Goal: Check status

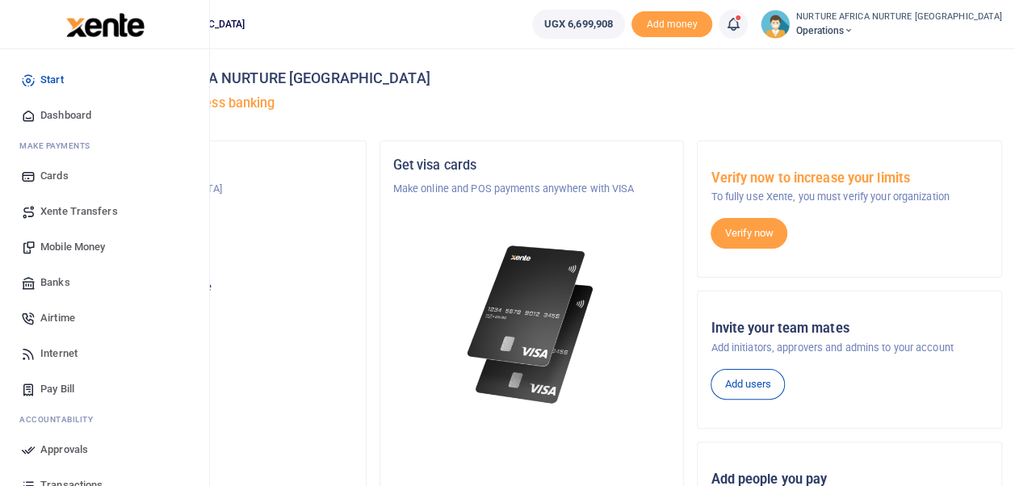
click at [70, 478] on span "Transactions" at bounding box center [71, 485] width 62 height 16
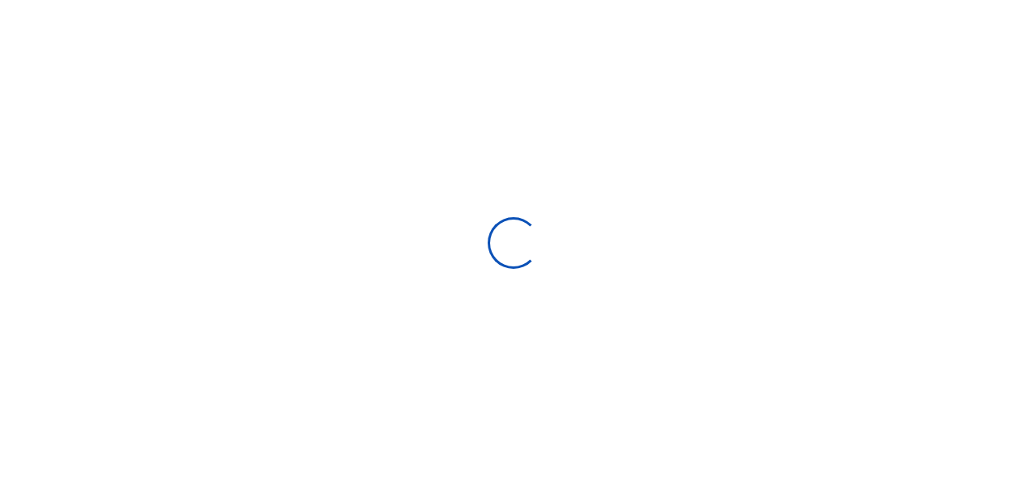
select select
type input "[DATE] - [DATE]"
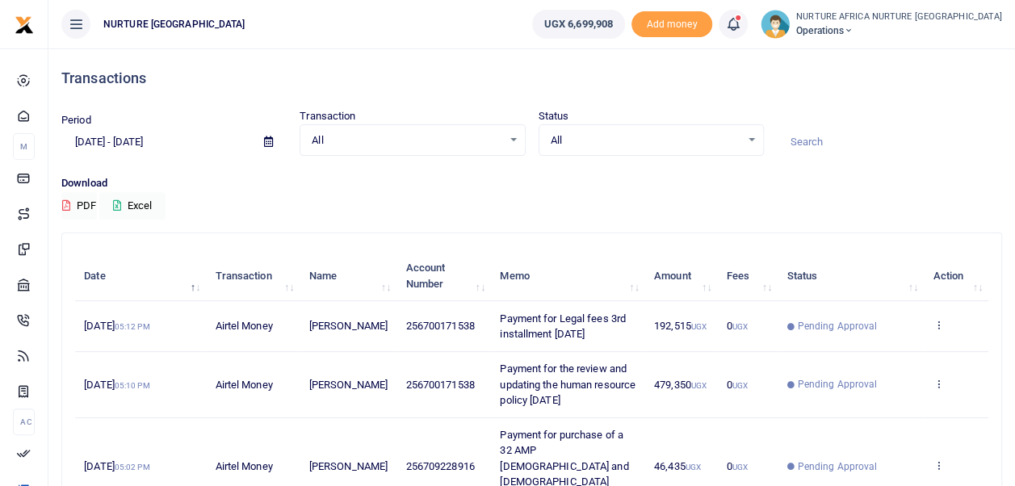
click at [511, 144] on div "All Select an option..." at bounding box center [412, 141] width 224 height 18
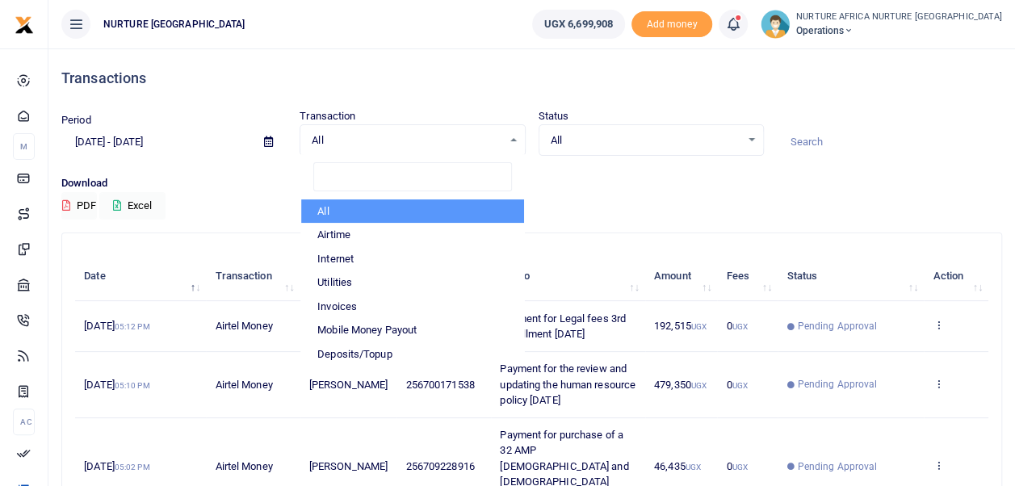
click at [740, 158] on div "Period [DATE] - [DATE] Transaction All Select an option... All Airtime Internet…" at bounding box center [532, 141] width 954 height 67
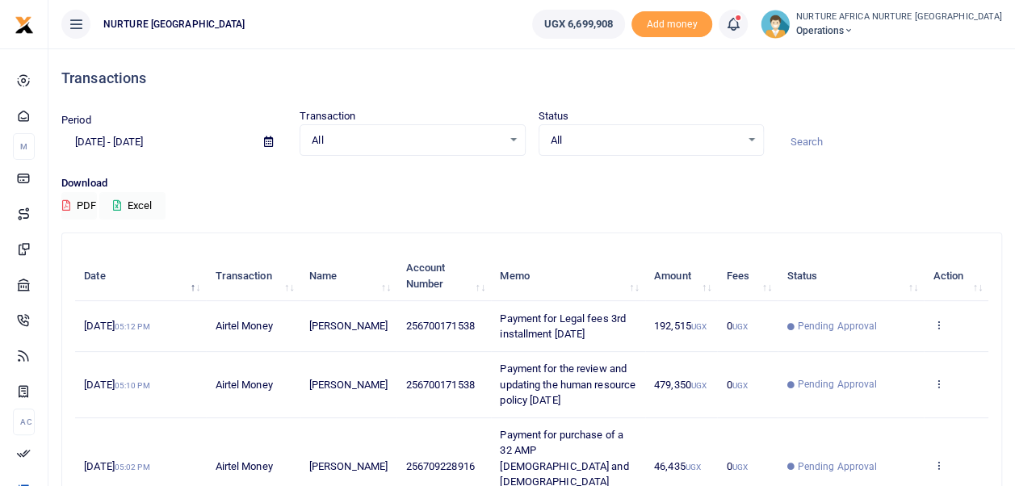
click at [516, 136] on div "All Select an option..." at bounding box center [412, 141] width 224 height 18
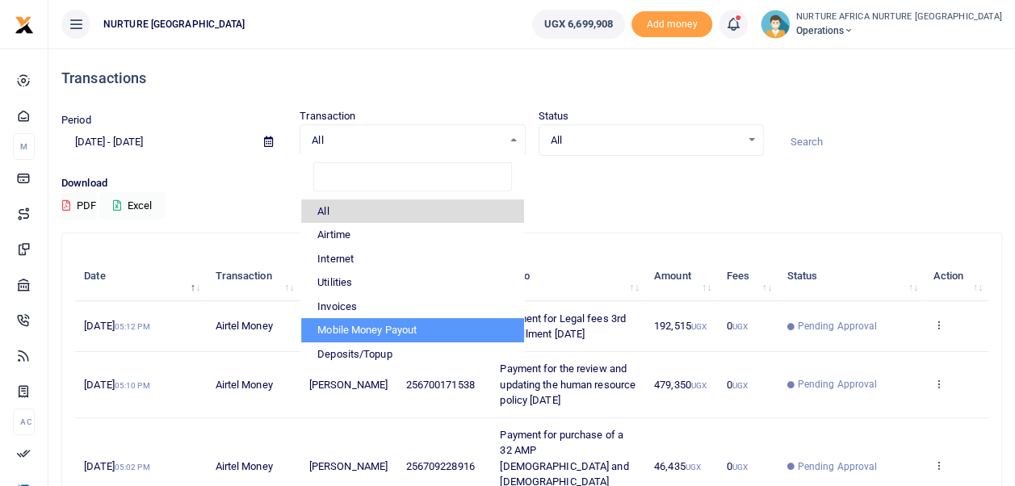
click at [433, 330] on li "Mobile Money Payout" at bounding box center [412, 330] width 222 height 24
select select "PAYOUT"
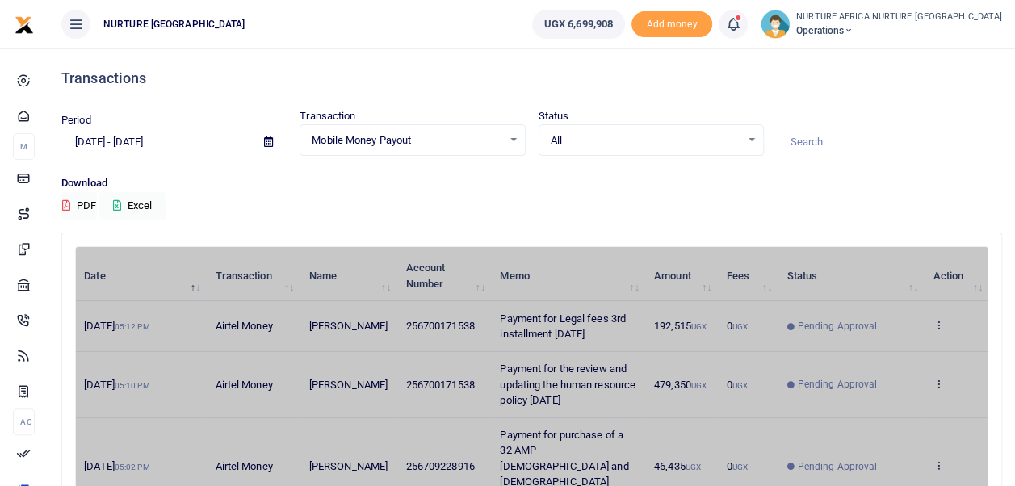
click at [747, 140] on div "All Select an option..." at bounding box center [651, 141] width 224 height 18
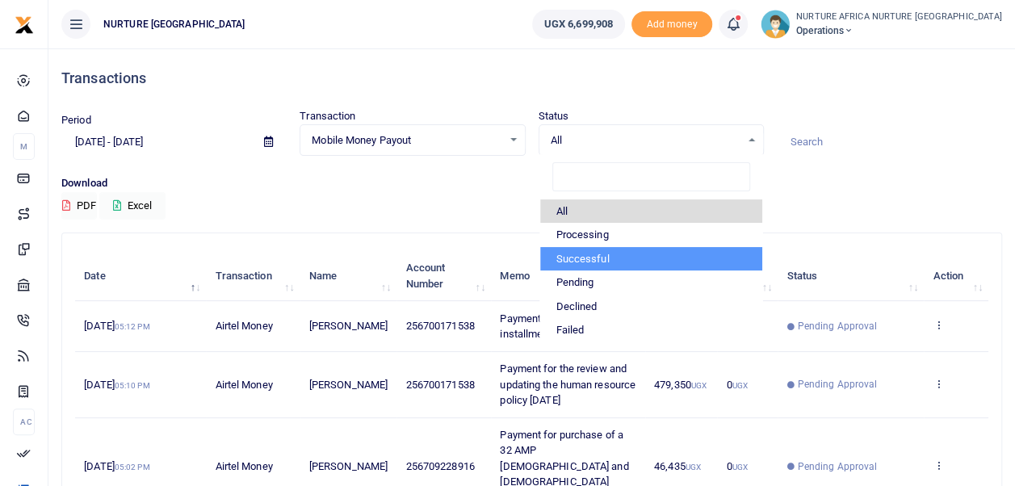
click at [619, 264] on li "Successful" at bounding box center [651, 259] width 222 height 24
select select "COMMITTED"
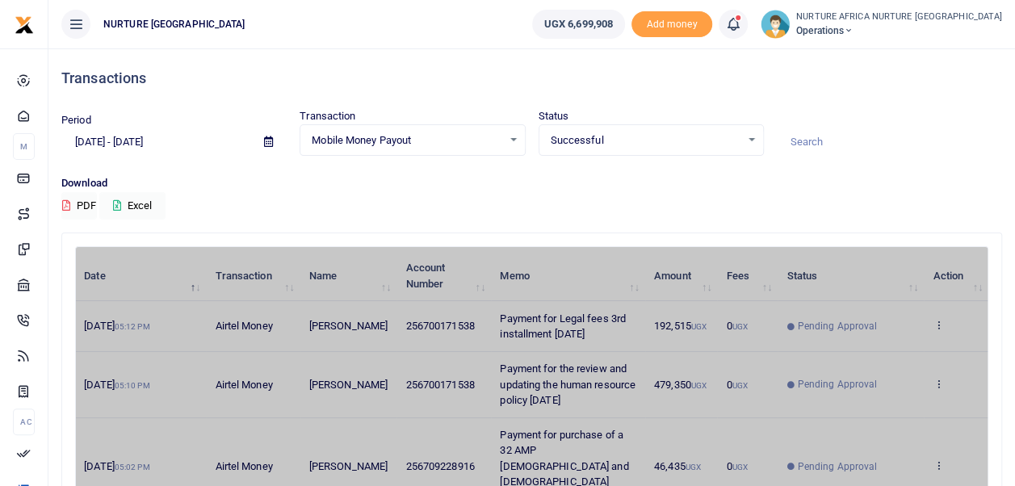
click at [818, 139] on input at bounding box center [889, 141] width 225 height 27
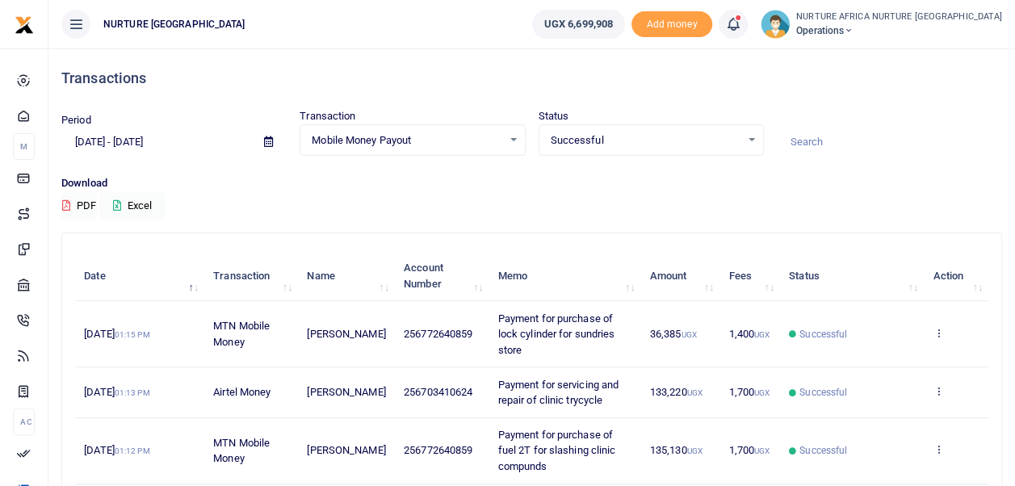
click at [818, 139] on input at bounding box center [889, 141] width 225 height 27
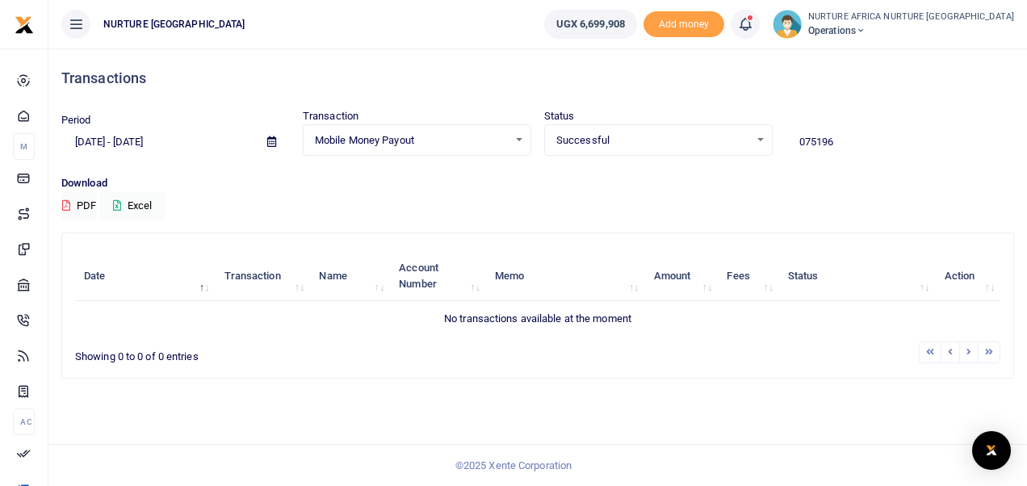
type input "075196"
click at [970, 352] on li at bounding box center [969, 353] width 19 height 22
